Goal: Transaction & Acquisition: Purchase product/service

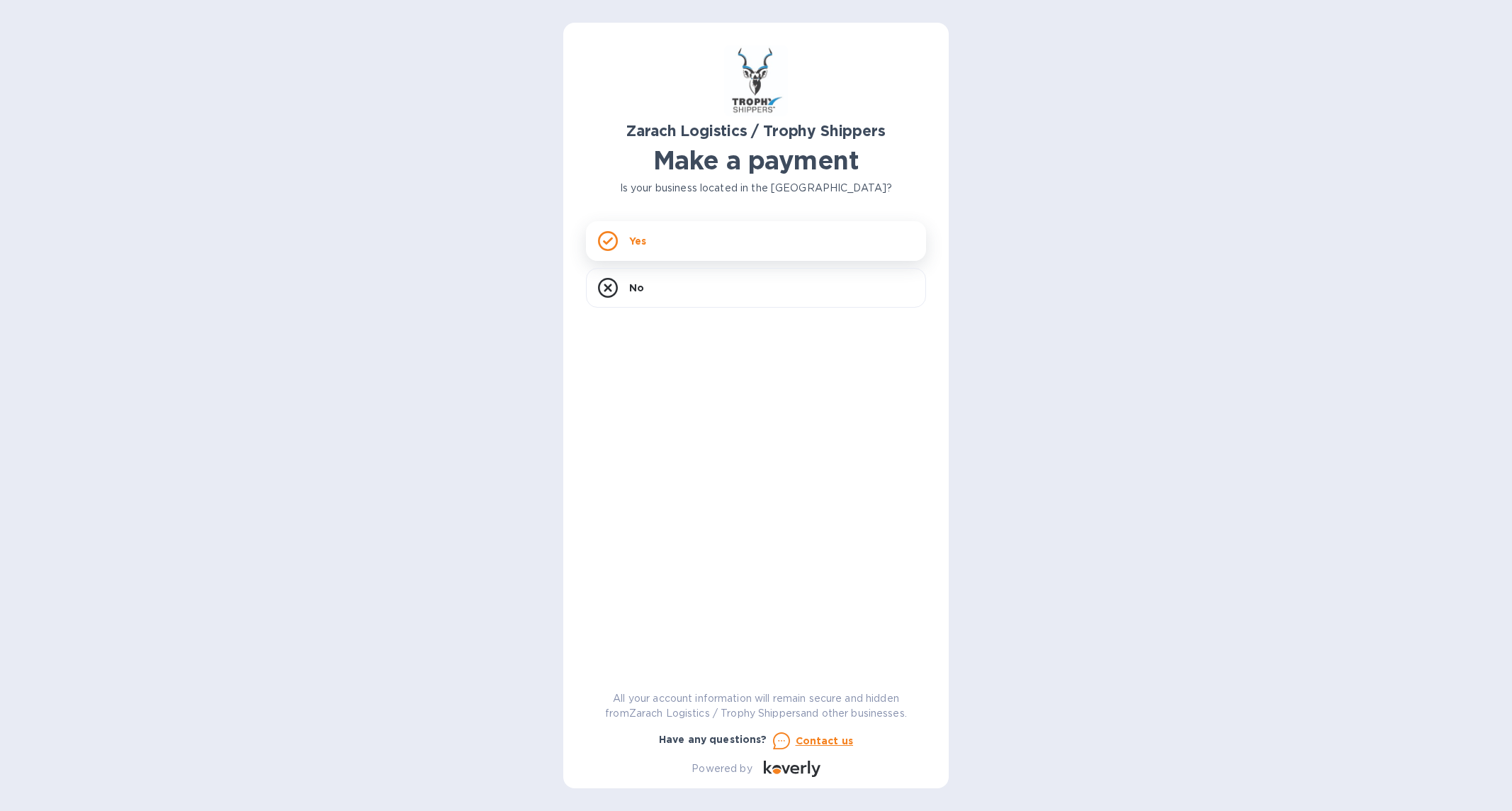
click at [637, 237] on p "Yes" at bounding box center [638, 240] width 17 height 14
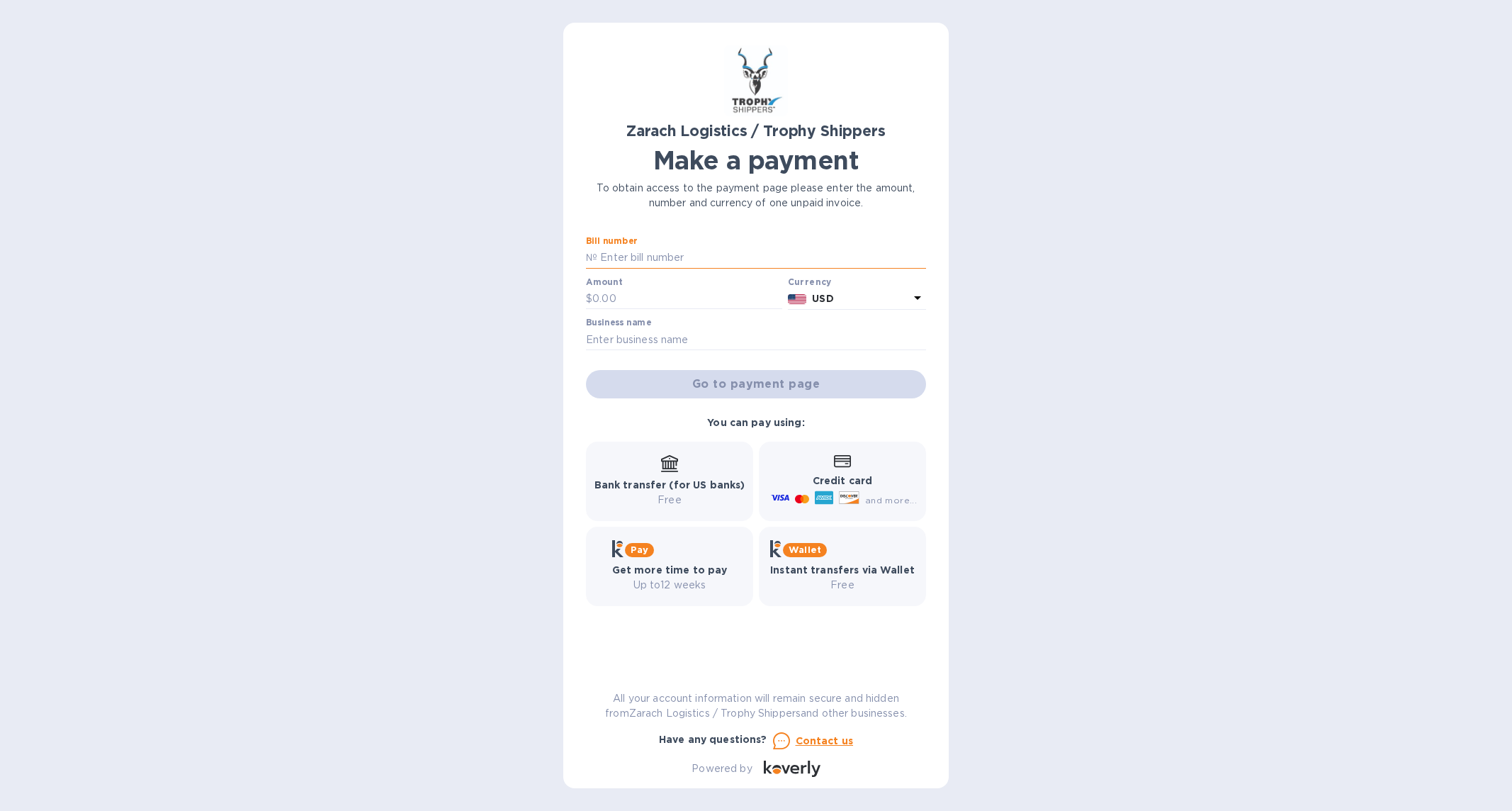
click at [636, 258] on input "text" at bounding box center [762, 257] width 329 height 21
paste input "B00172118"
type input "B00172118"
click at [627, 296] on input "text" at bounding box center [688, 299] width 190 height 21
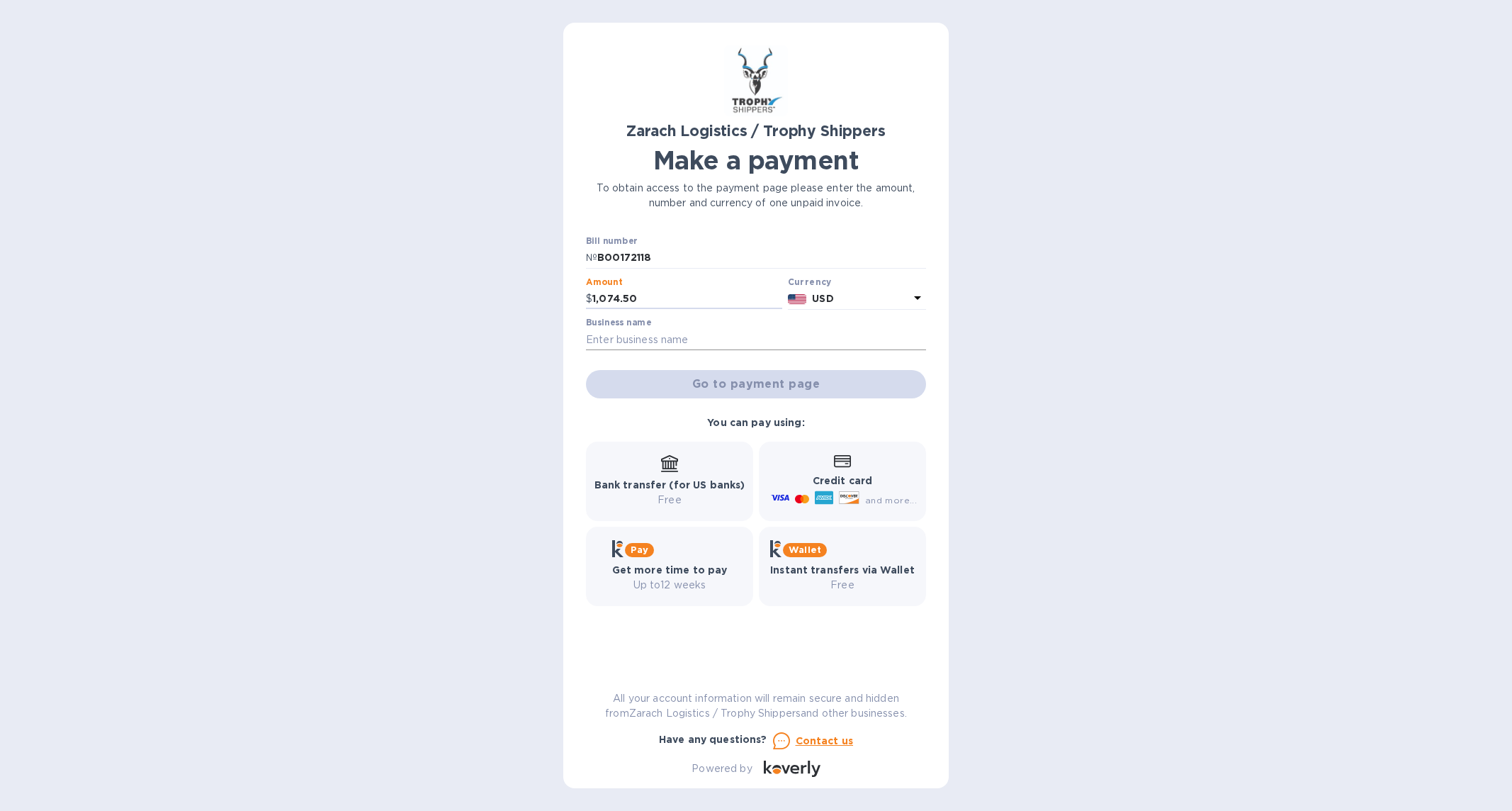
type input "1,074.50"
click at [654, 329] on input "text" at bounding box center [756, 339] width 340 height 21
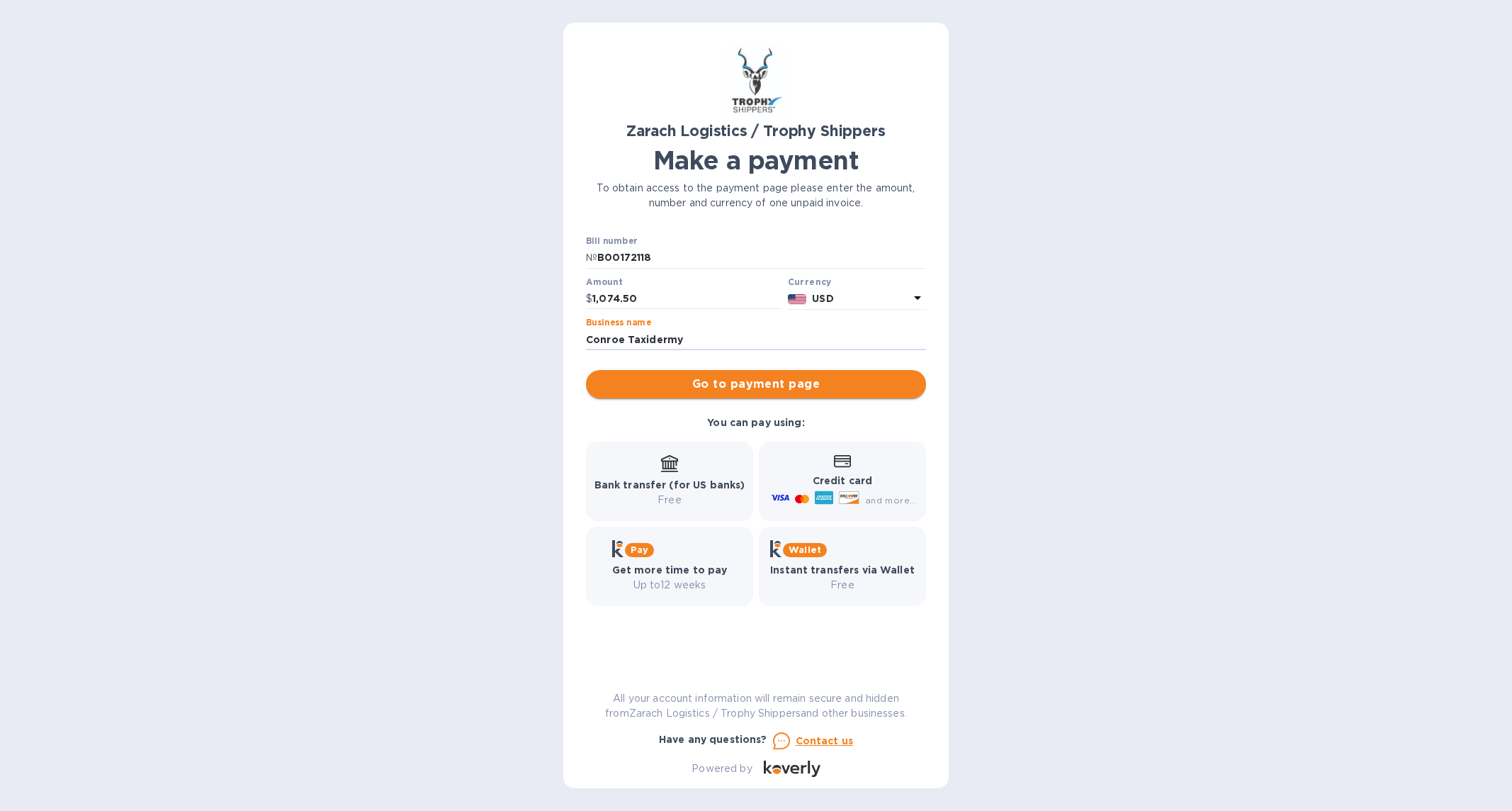
type input "Conroe Taxidermy"
click at [740, 385] on span "Go to payment page" at bounding box center [756, 384] width 317 height 17
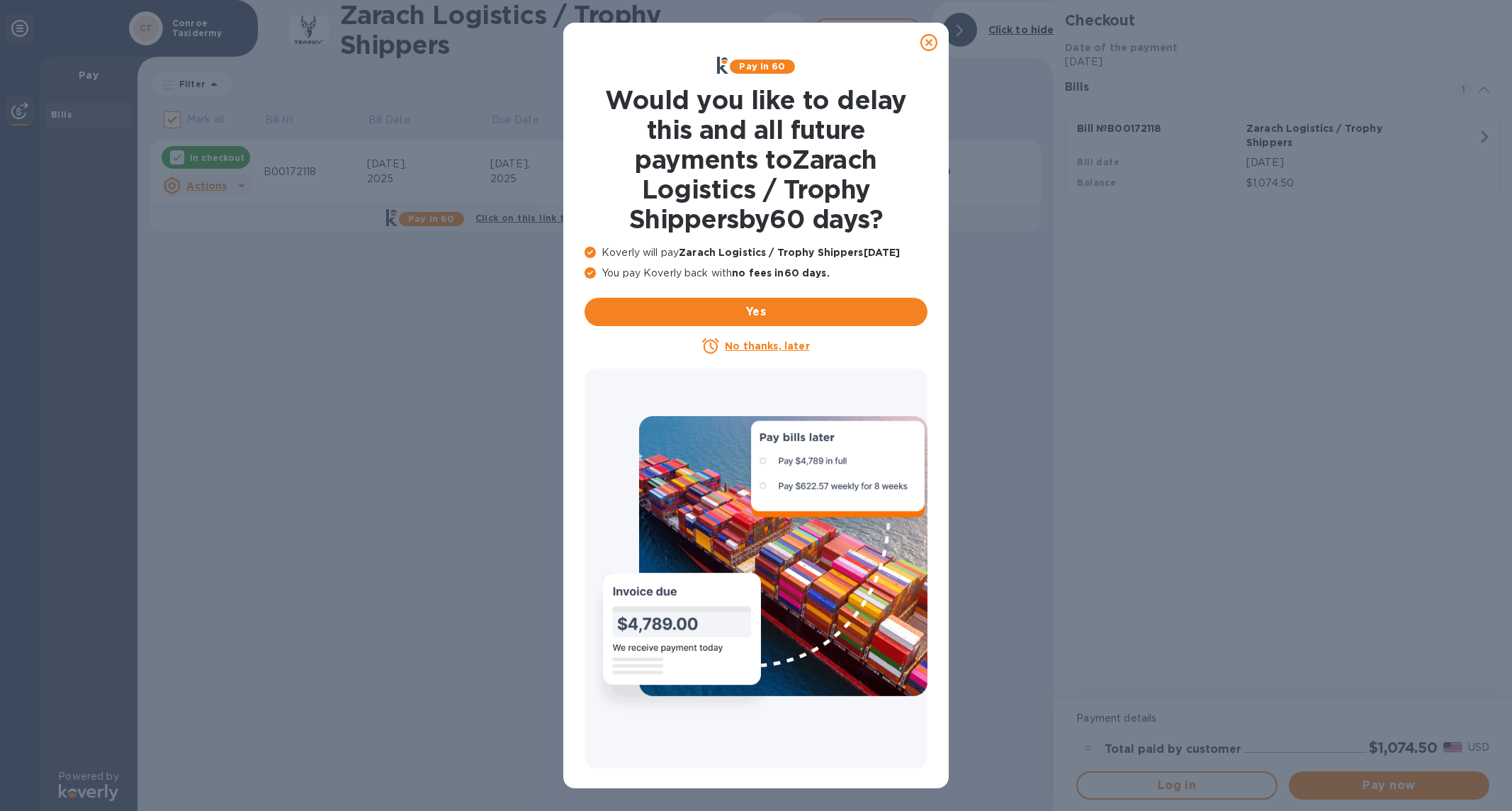
click at [768, 348] on u "No thanks, later" at bounding box center [767, 346] width 85 height 11
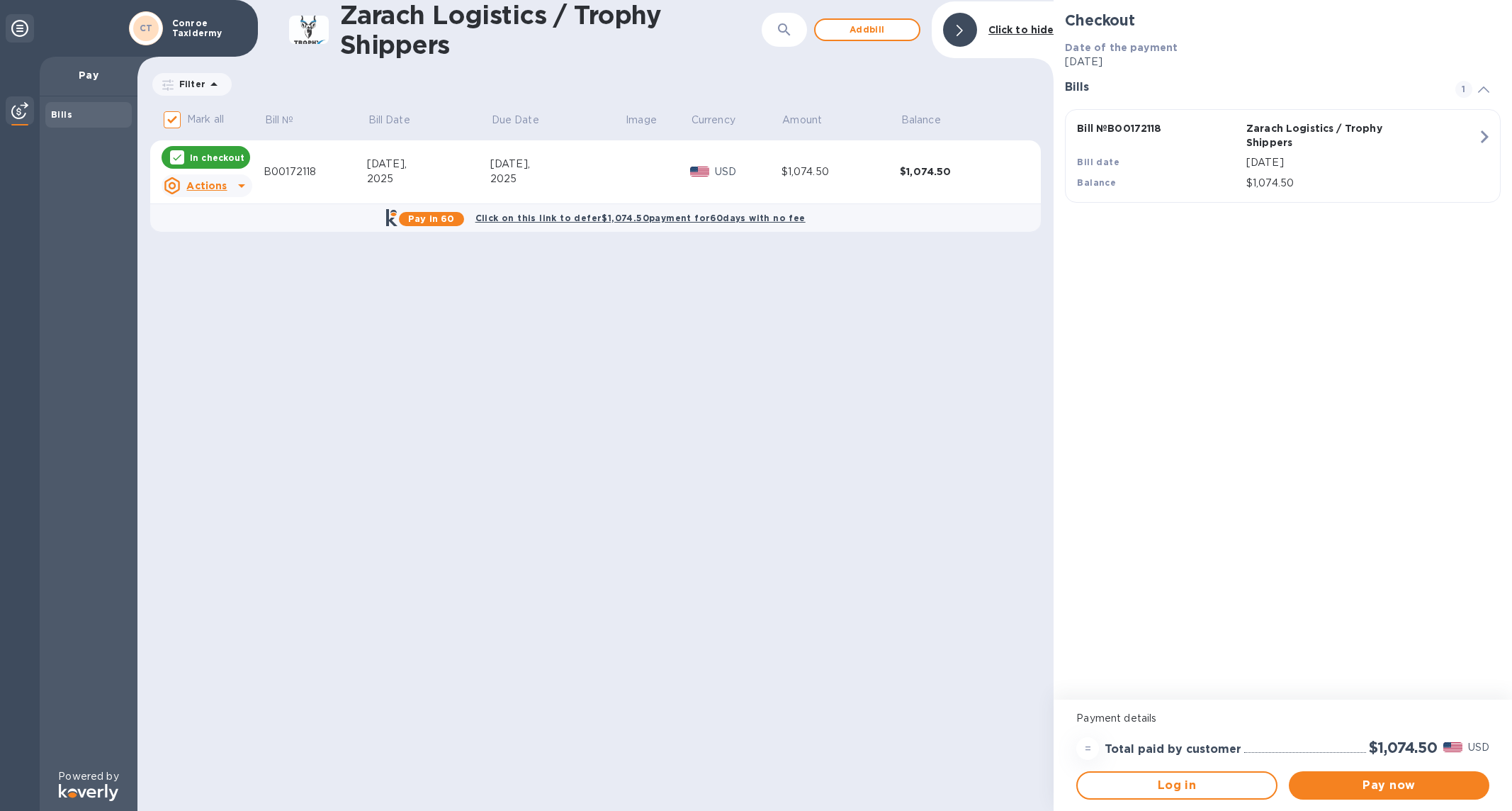
click at [231, 184] on div at bounding box center [242, 186] width 23 height 23
click at [749, 493] on div at bounding box center [756, 406] width 1512 height 811
click at [1382, 782] on span "Pay now" at bounding box center [1390, 785] width 178 height 17
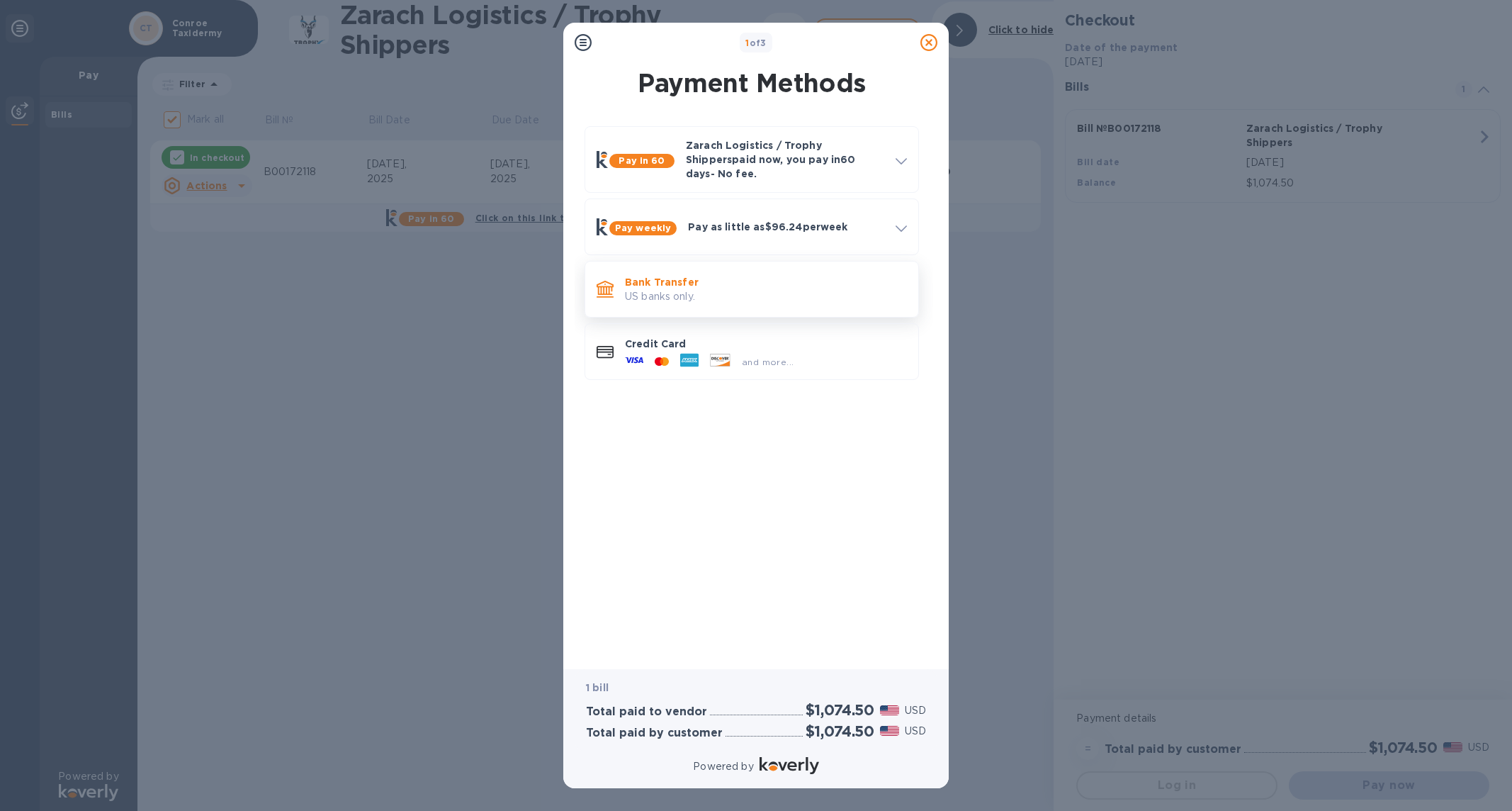
click at [721, 290] on p "US banks only." at bounding box center [766, 297] width 282 height 15
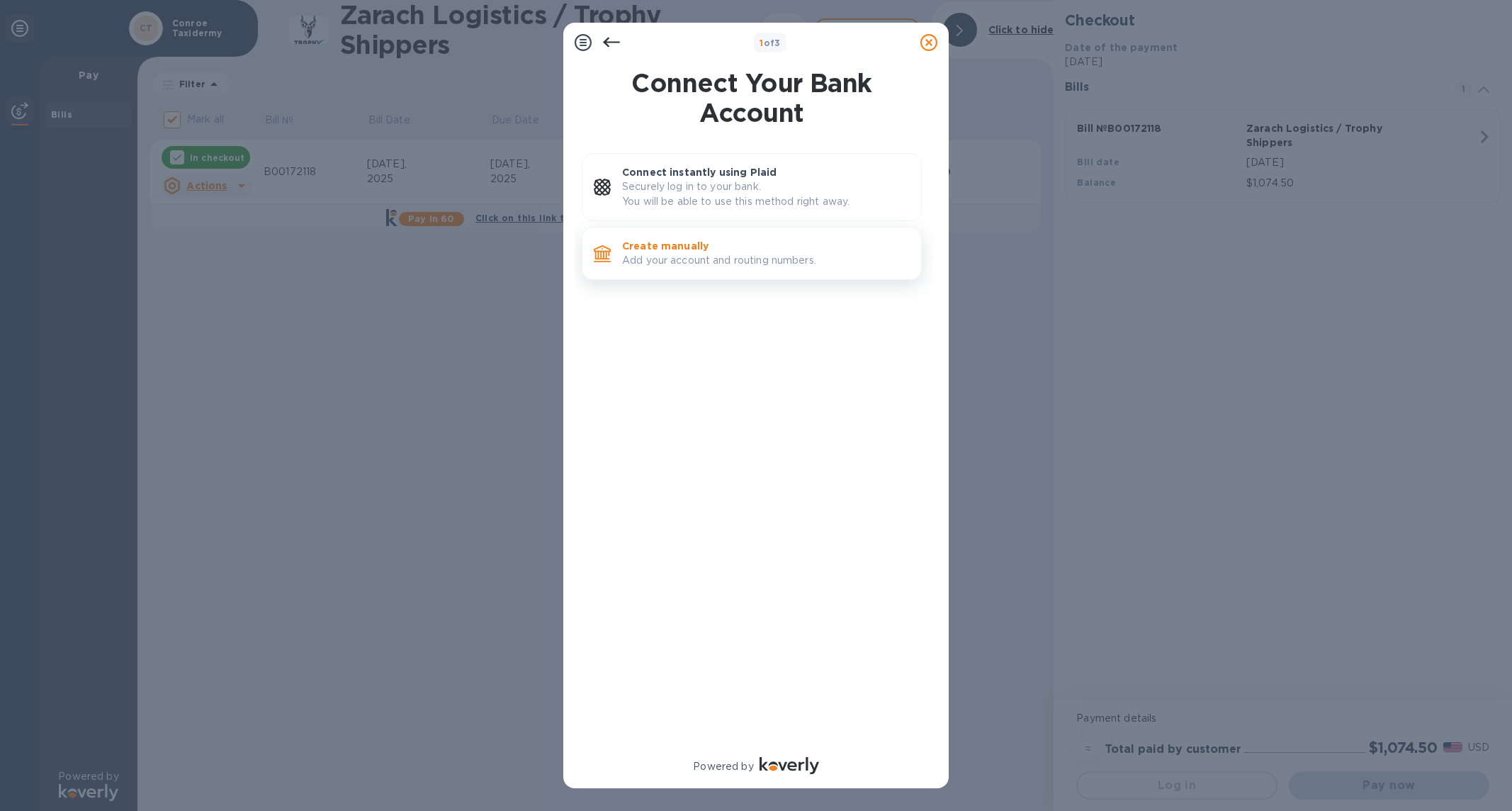
scroll to position [0, 1]
click at [724, 262] on p "Add your account and routing numbers." at bounding box center [766, 260] width 288 height 15
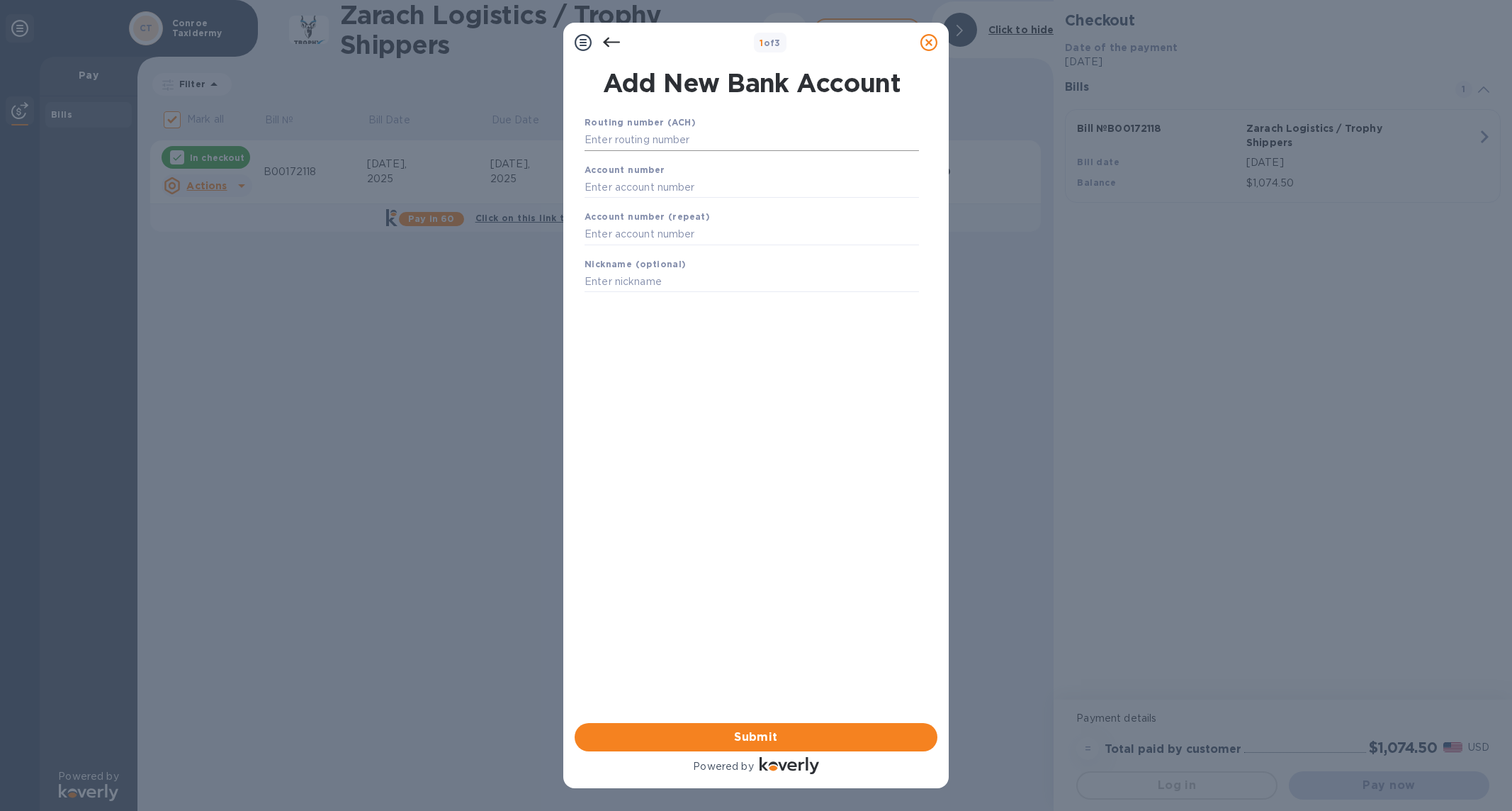
scroll to position [0, 0]
click at [712, 141] on input "text" at bounding box center [752, 140] width 335 height 21
type input "111908965"
click at [788, 207] on input "text" at bounding box center [752, 204] width 335 height 21
type input "0296384"
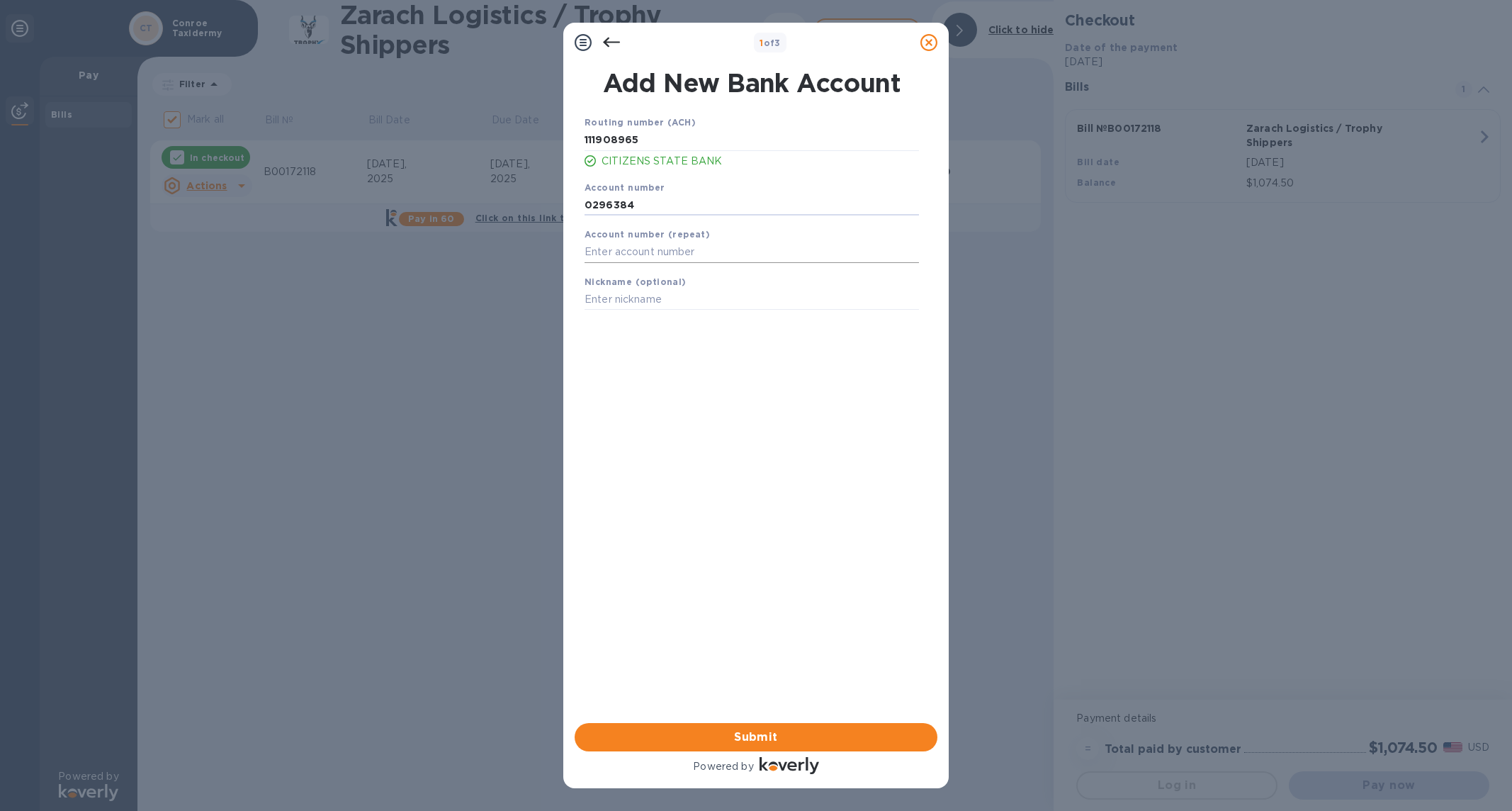
click at [800, 253] on input "text" at bounding box center [752, 252] width 335 height 21
type input "0296384"
click at [821, 299] on input "text" at bounding box center [752, 300] width 335 height 21
type input "[PERSON_NAME] Checking"
click at [900, 737] on span "Submit" at bounding box center [756, 737] width 340 height 17
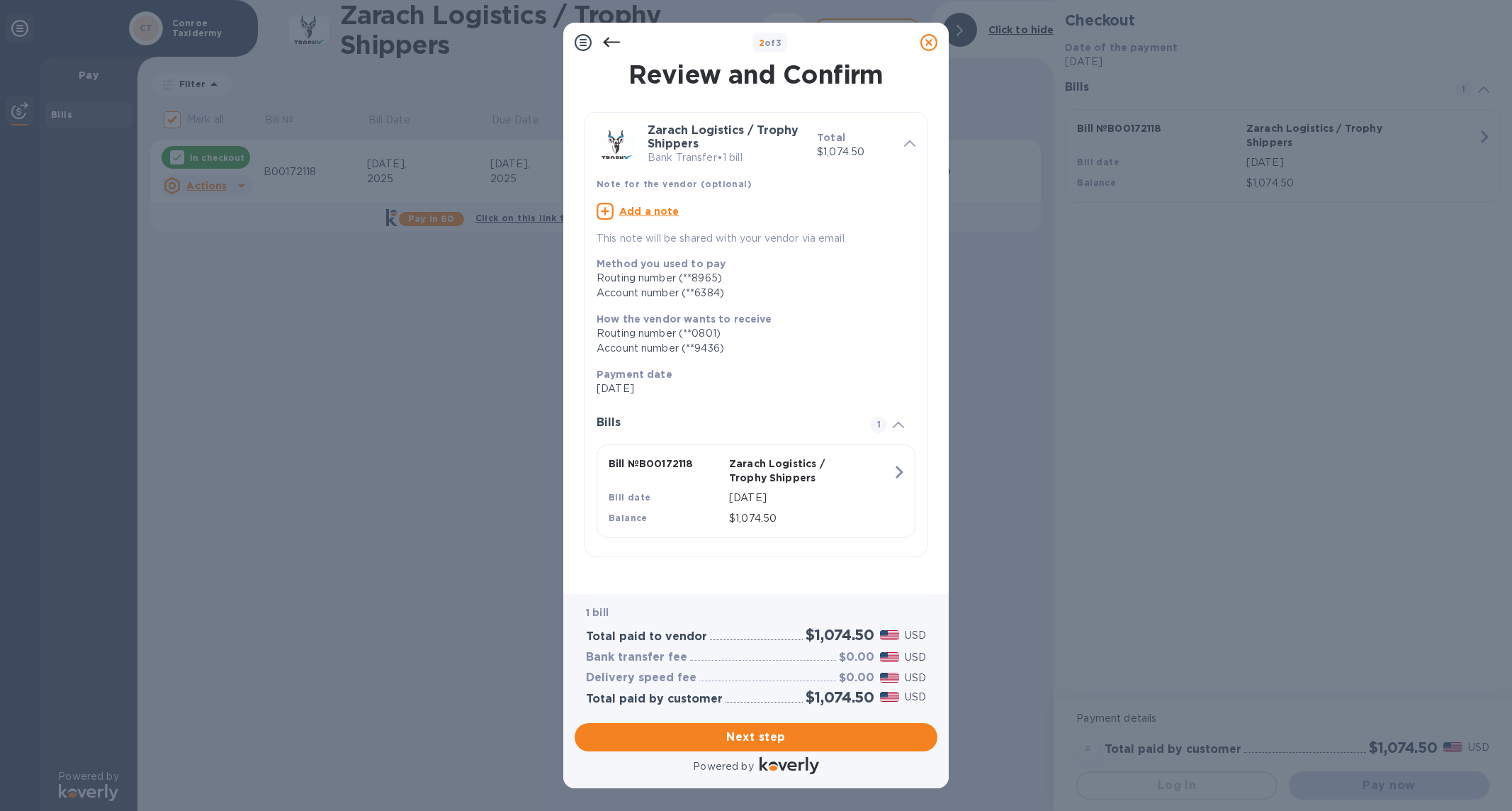
click at [645, 207] on u "Add a note" at bounding box center [650, 211] width 61 height 11
click at [651, 211] on textarea at bounding box center [745, 212] width 296 height 11
paste textarea "B00172118"
type textarea "[PERSON_NAME] B00172118"
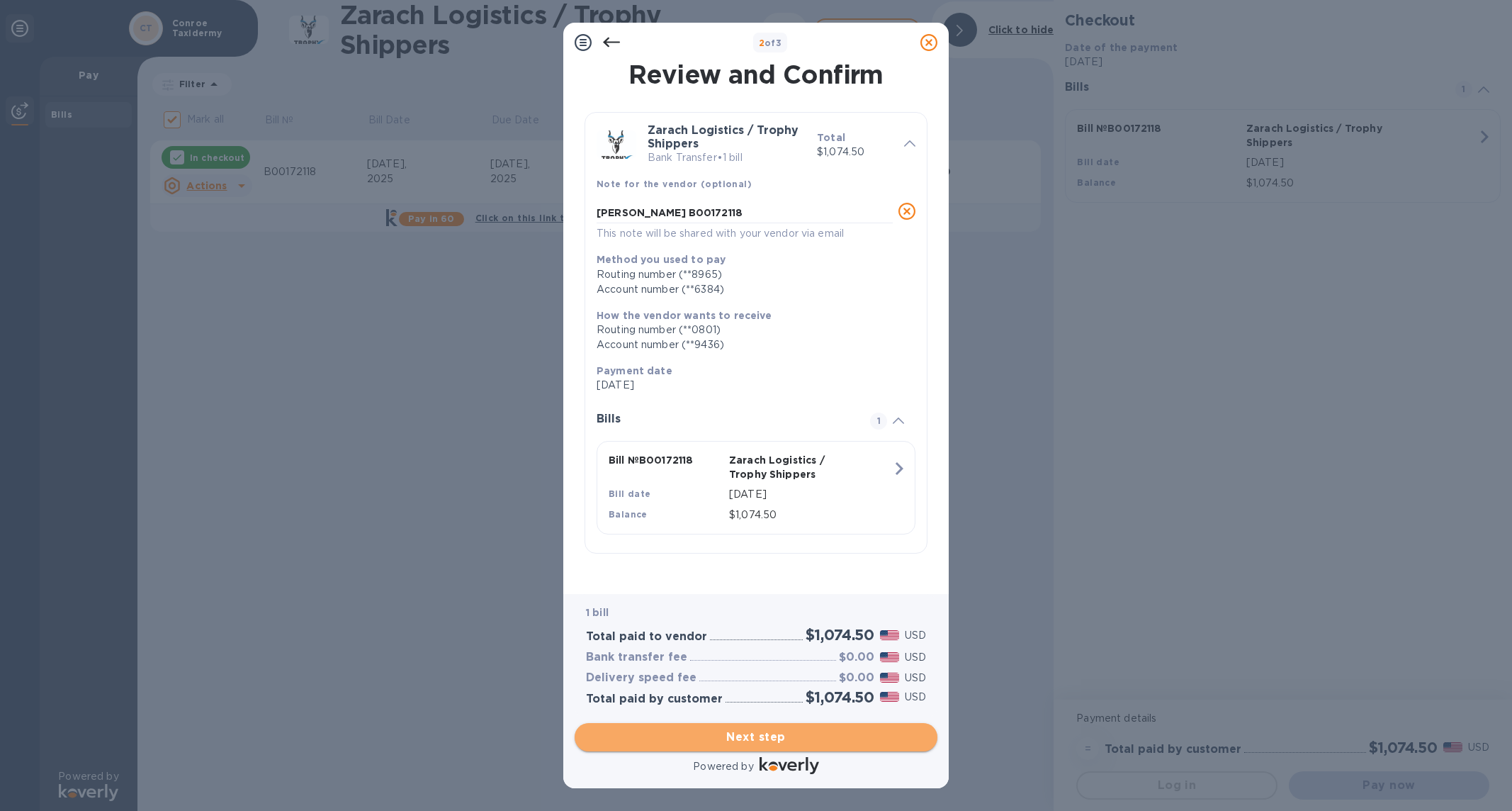
click at [802, 738] on span "Next step" at bounding box center [756, 737] width 340 height 17
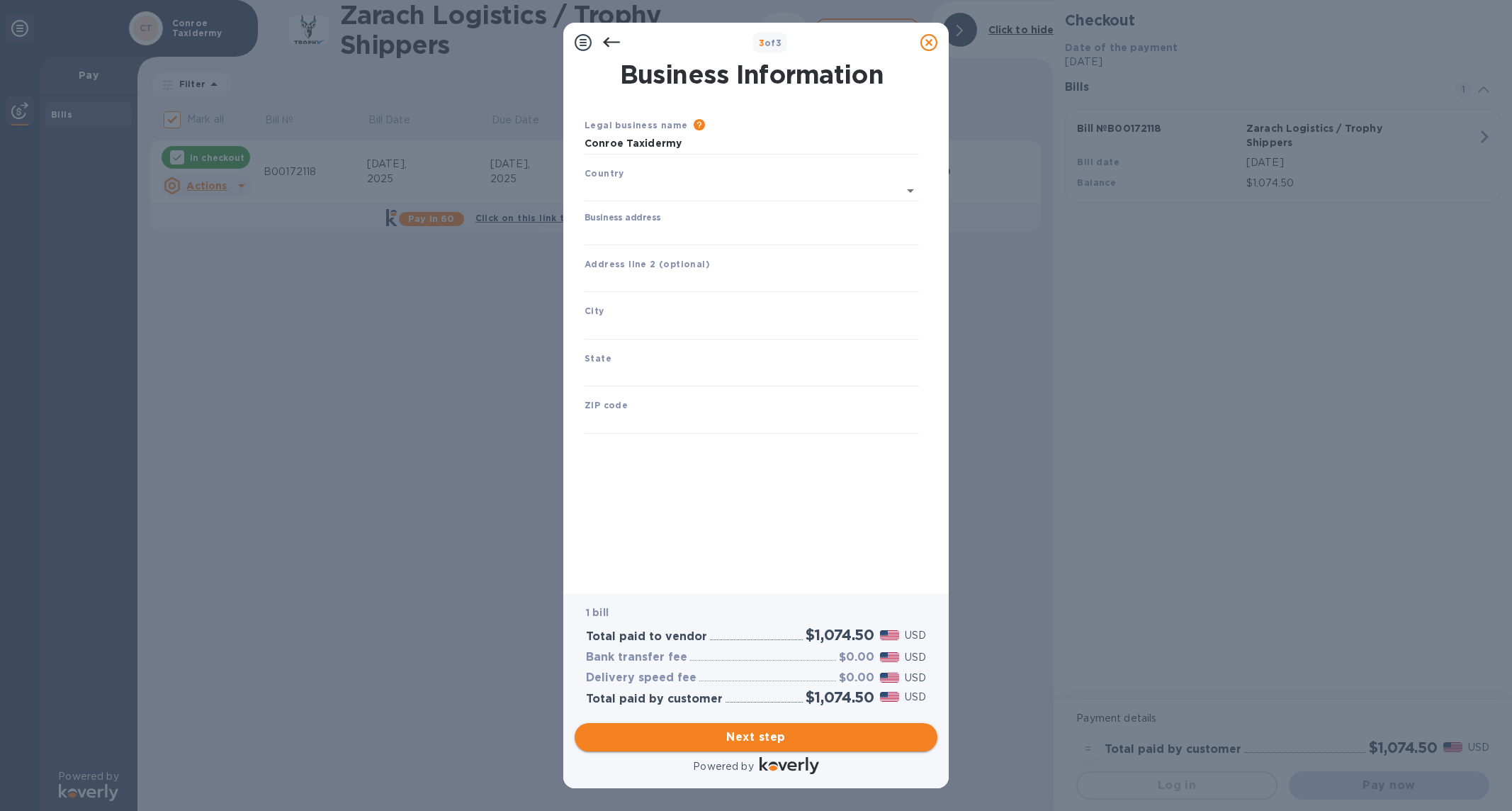
type input "[GEOGRAPHIC_DATA]"
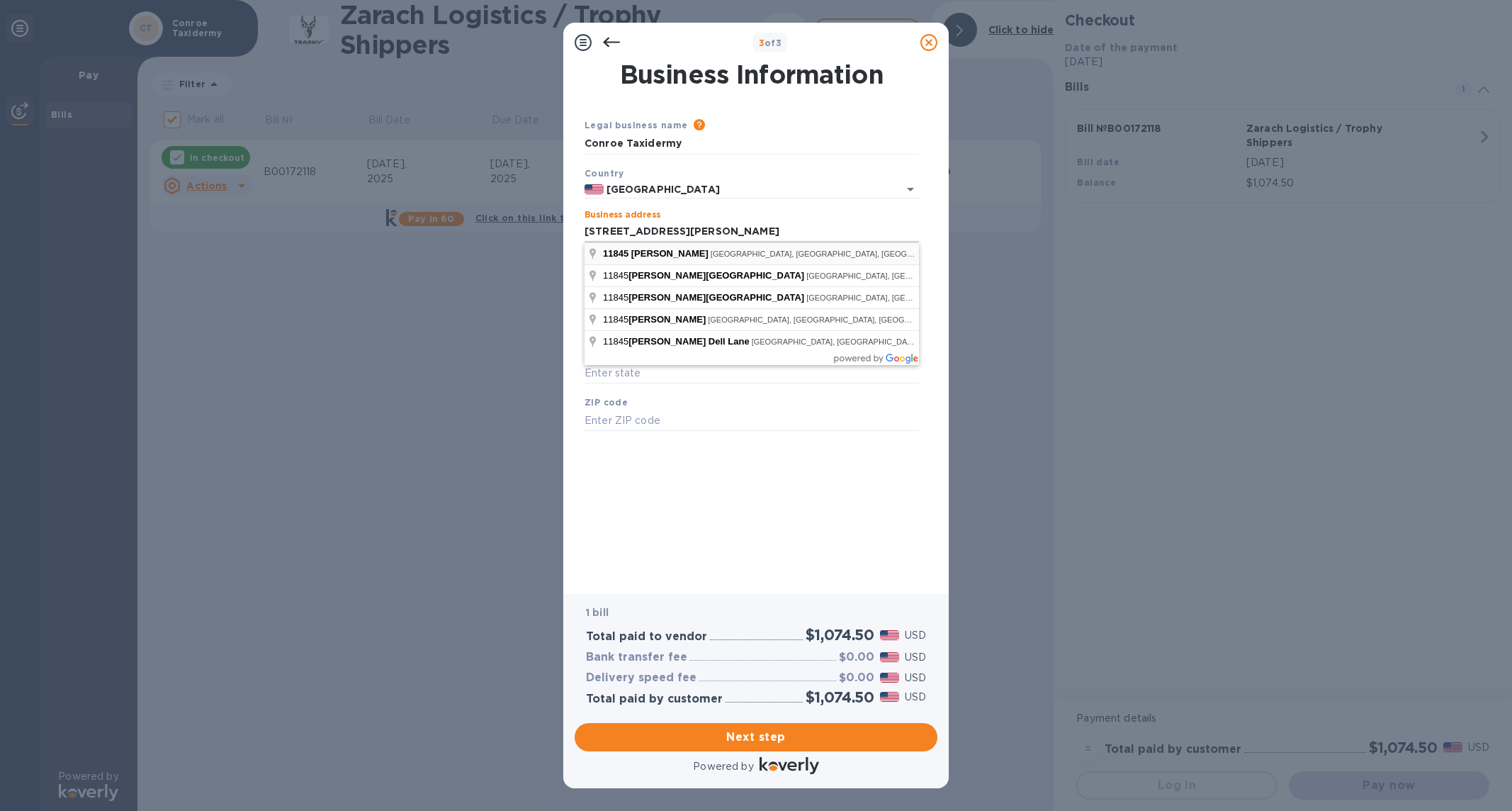
type input "[STREET_ADDRESS][PERSON_NAME]"
type input "Conroe"
type input "[GEOGRAPHIC_DATA]"
type input "77385"
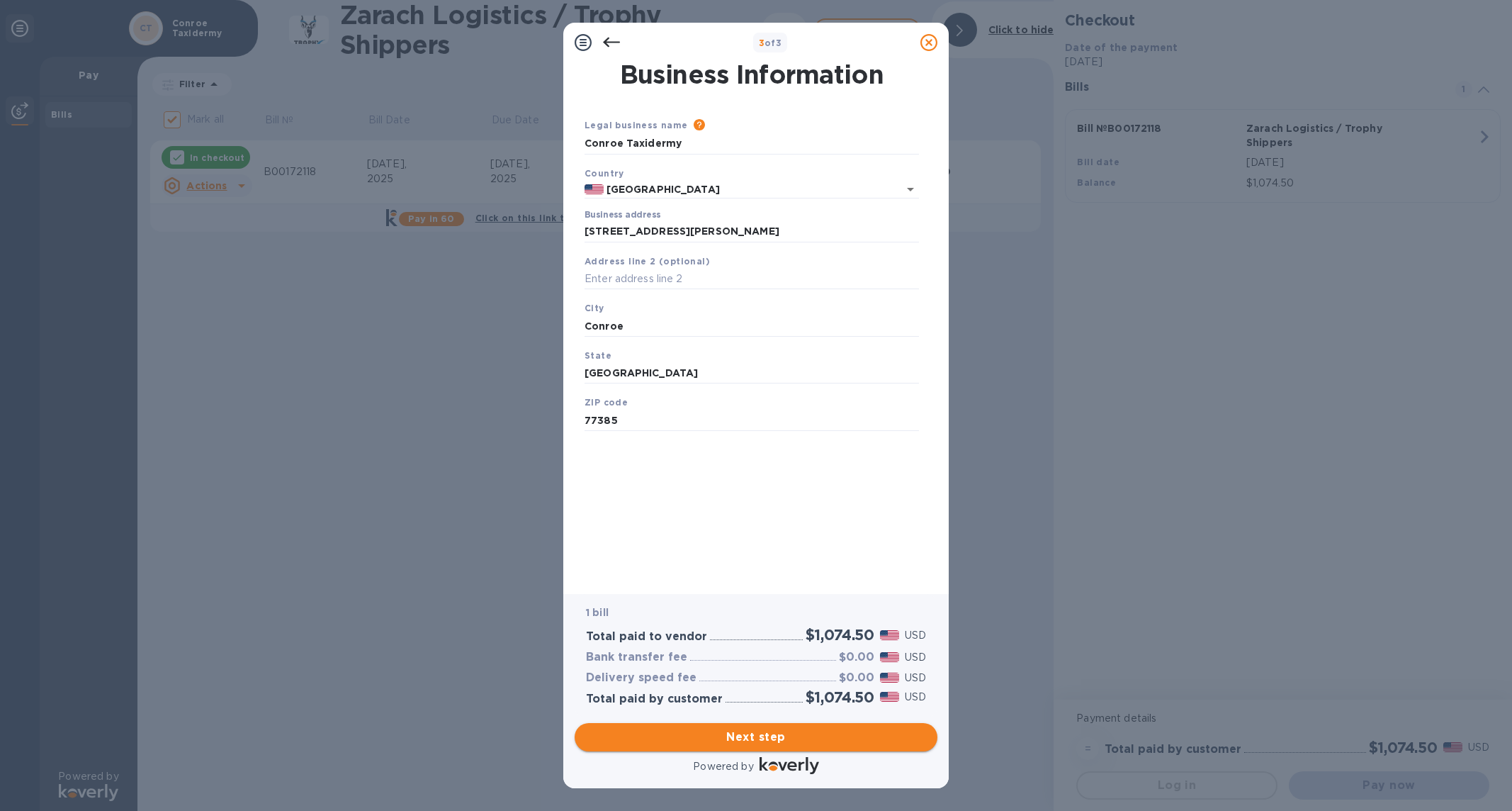
click at [797, 741] on span "Next step" at bounding box center [756, 737] width 340 height 17
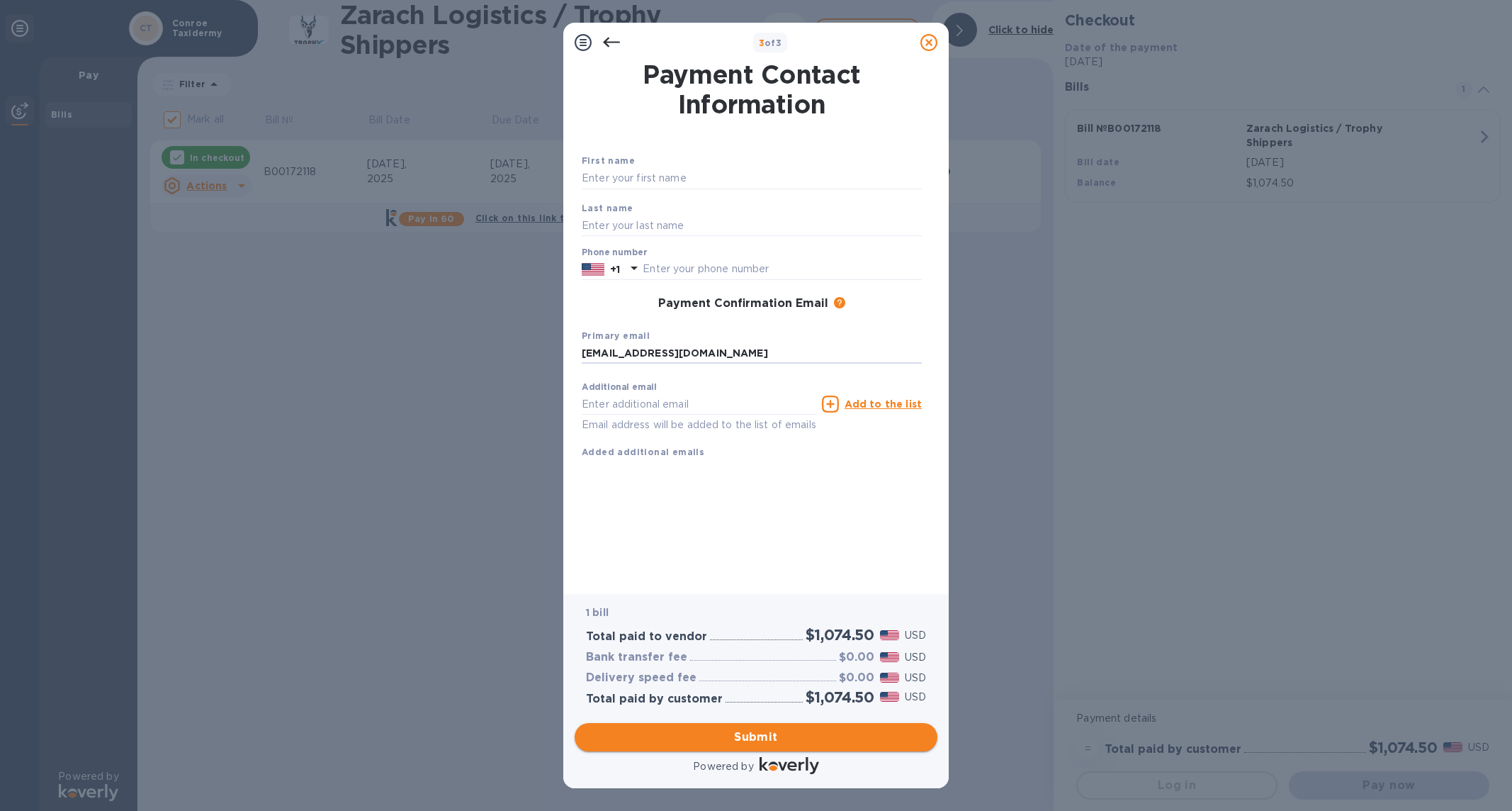
type input "[EMAIL_ADDRESS][DOMAIN_NAME]"
click at [819, 745] on span "Submit" at bounding box center [756, 737] width 340 height 17
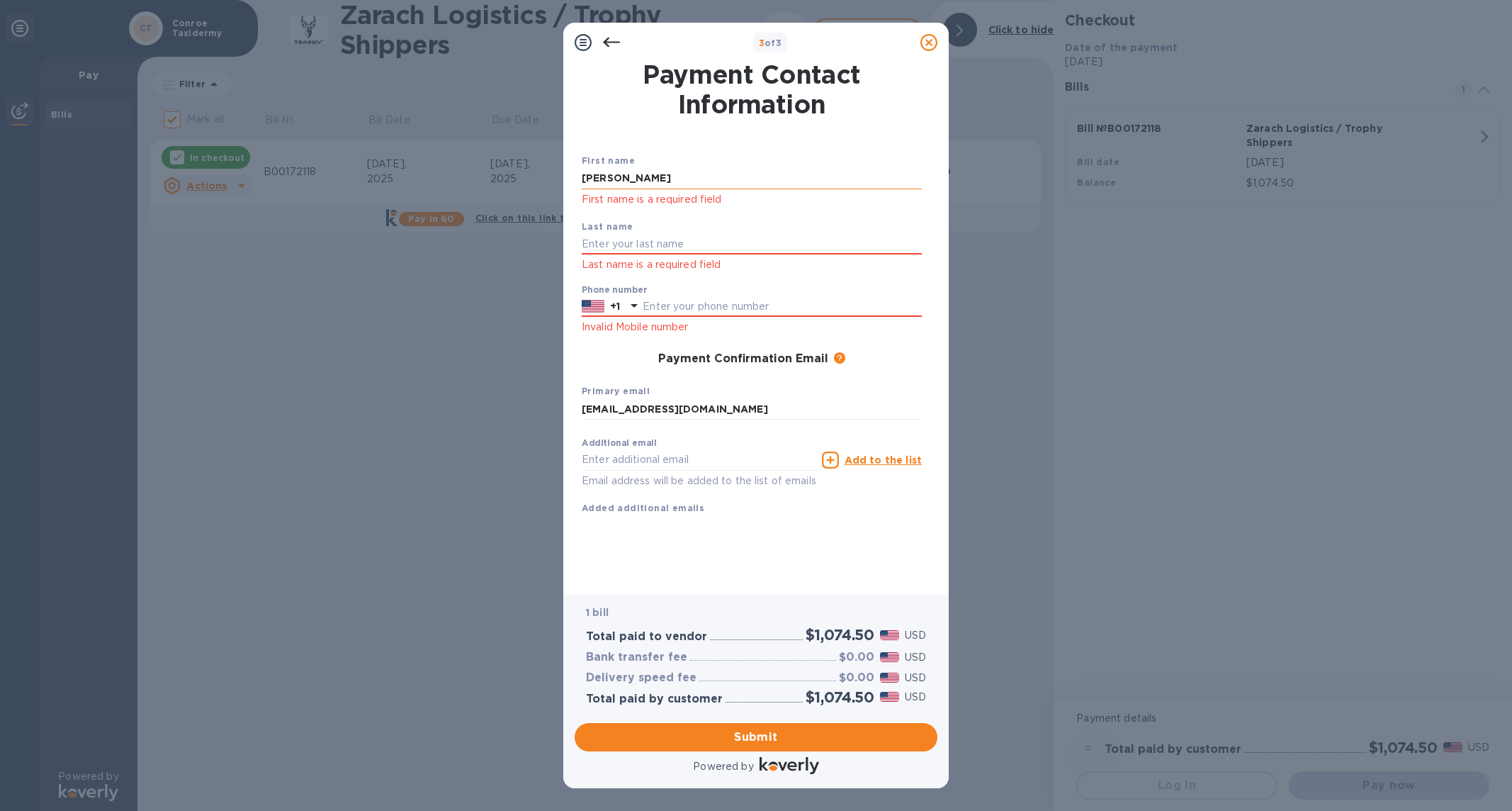
type input "[PERSON_NAME]"
type input "2544055587"
click at [846, 742] on span "Submit" at bounding box center [756, 737] width 340 height 17
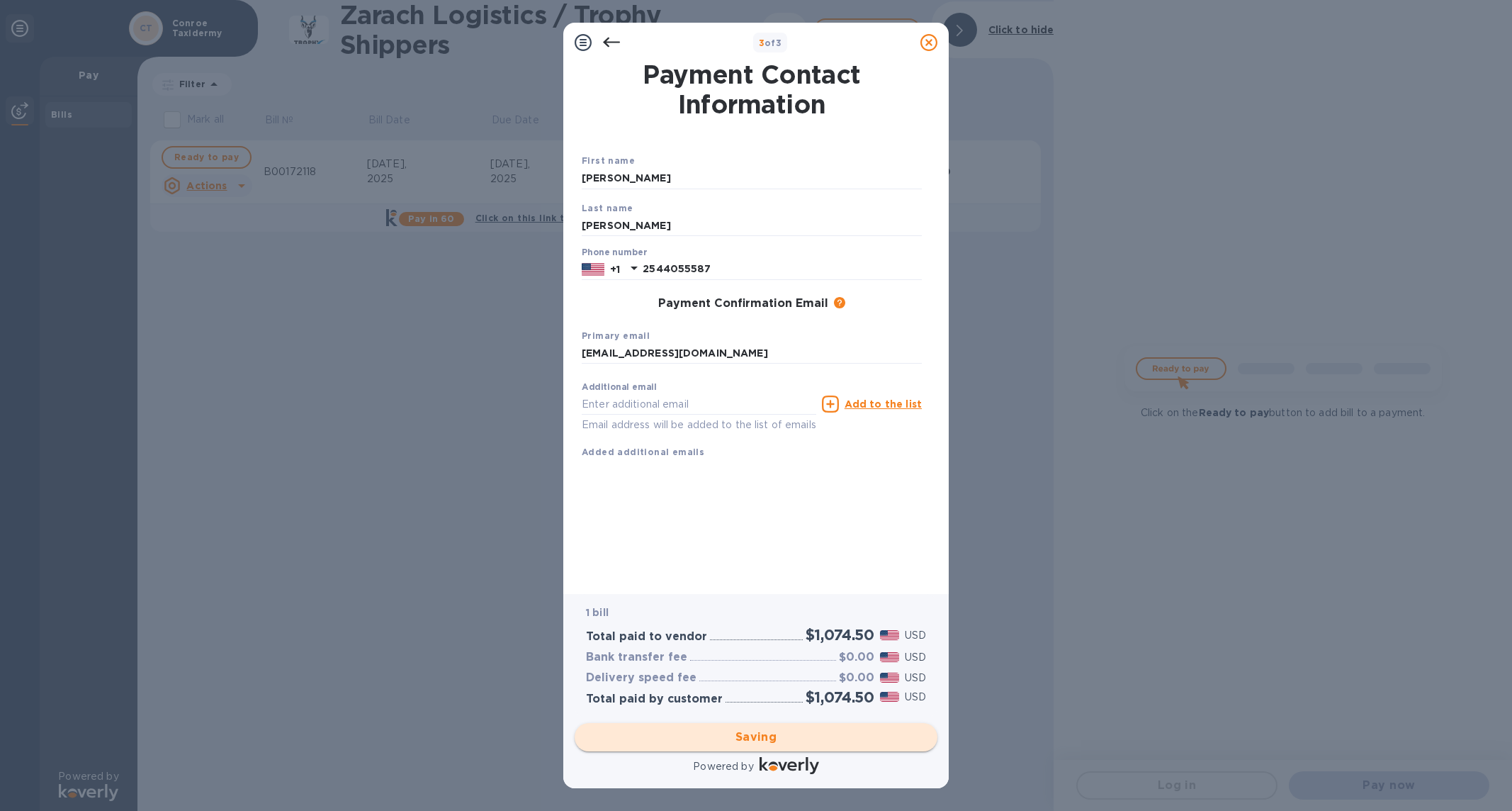
checkbox input "false"
